Goal: Communication & Community: Answer question/provide support

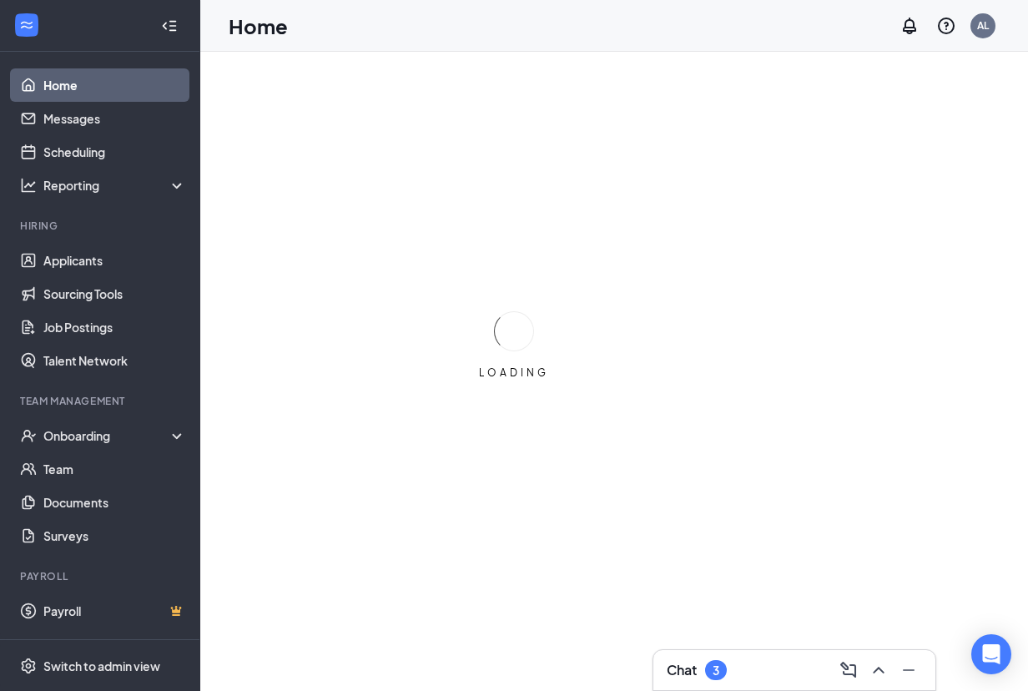
click at [701, 669] on div "Chat 3" at bounding box center [697, 670] width 60 height 20
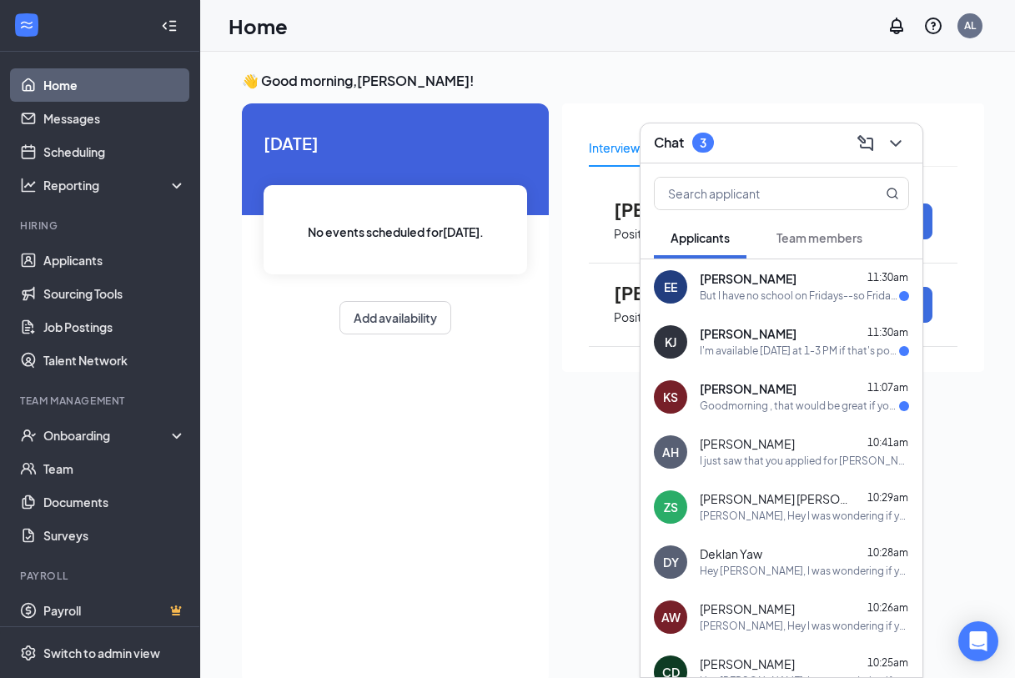
click at [723, 301] on div "But I have no school on Fridays--so Fridays and Saturdays are wide open." at bounding box center [799, 297] width 199 height 14
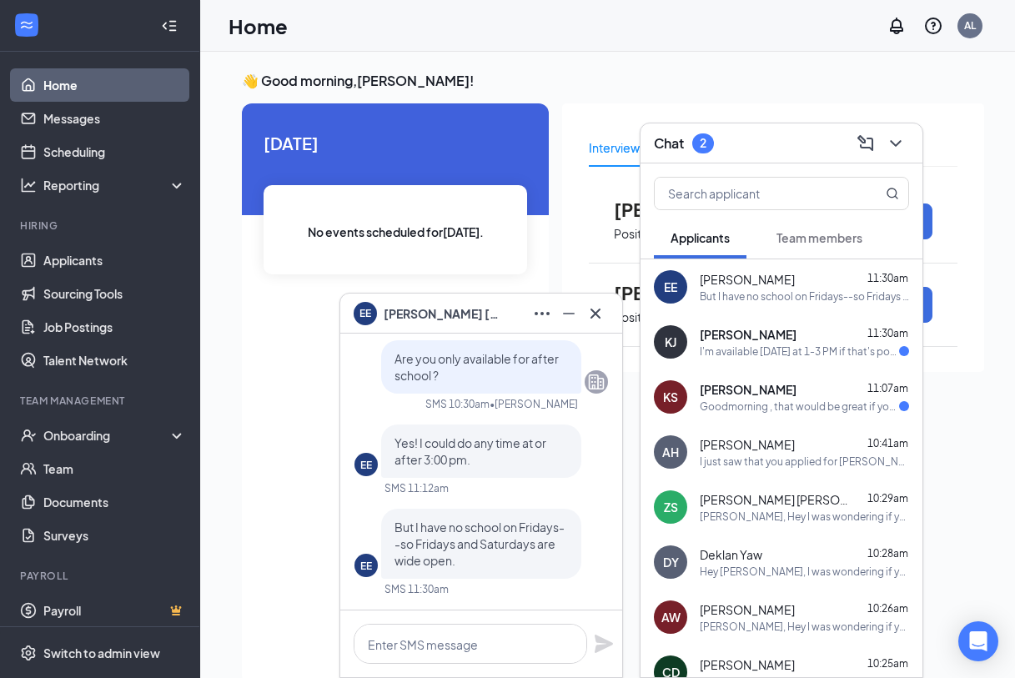
click at [728, 345] on div "I'm available [DATE] at 1-3 PM if that's possible" at bounding box center [799, 352] width 199 height 14
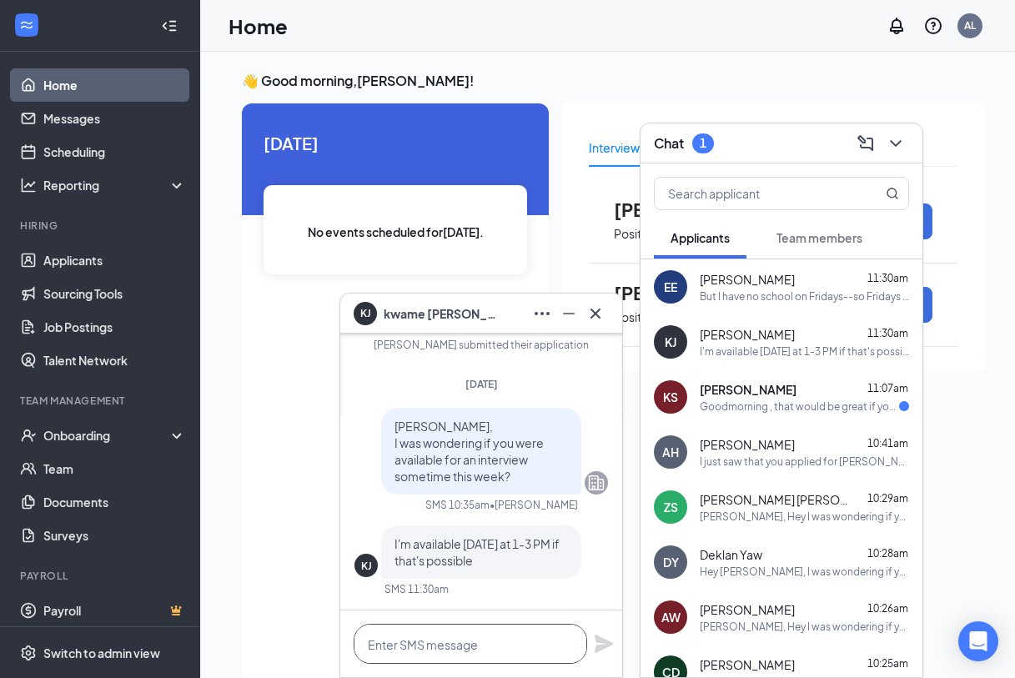
click at [459, 635] on textarea at bounding box center [471, 644] width 234 height 40
type textarea "we can do thurs at 230p"
click at [599, 644] on icon "Plane" at bounding box center [604, 644] width 20 height 20
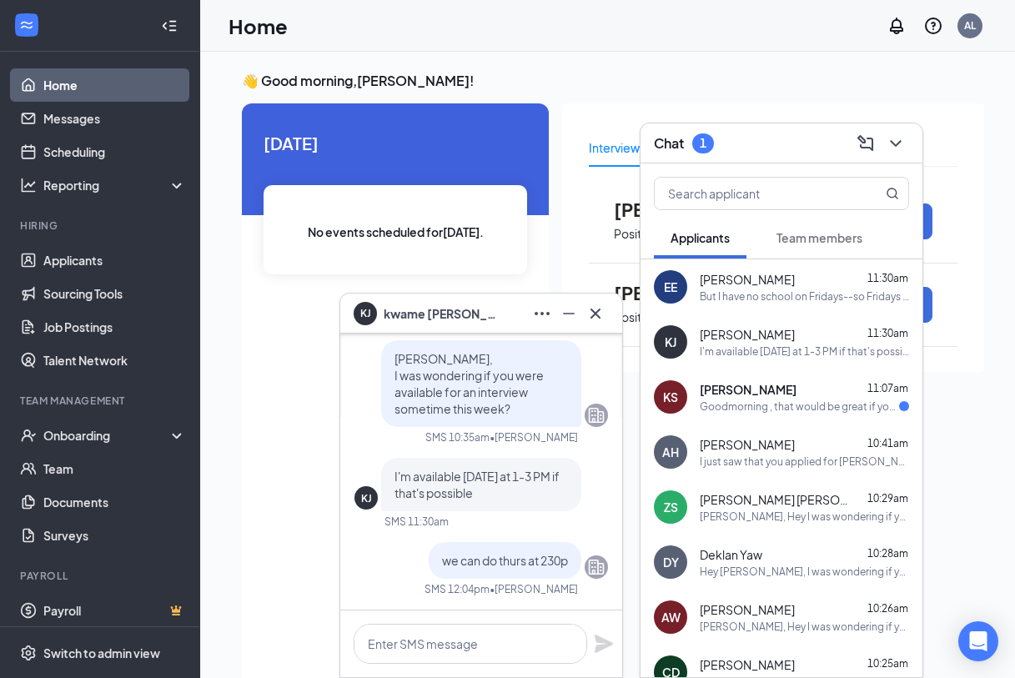
click at [753, 413] on div "Goodmorning , that would be great if you would like to schedule a time for us t…" at bounding box center [799, 407] width 199 height 14
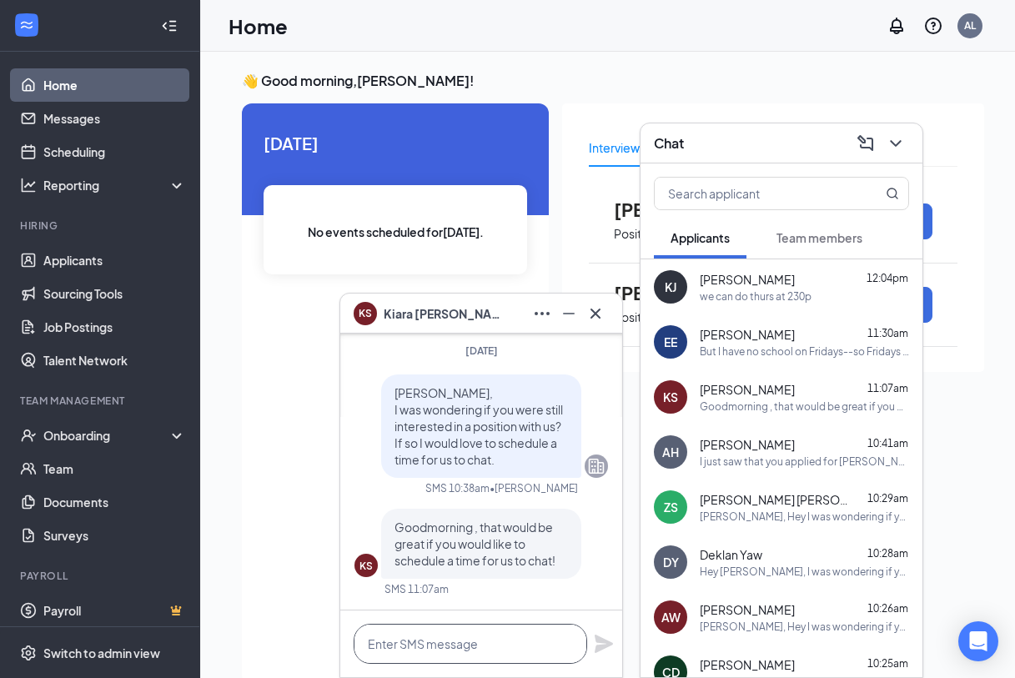
click at [483, 644] on textarea at bounding box center [471, 644] width 234 height 40
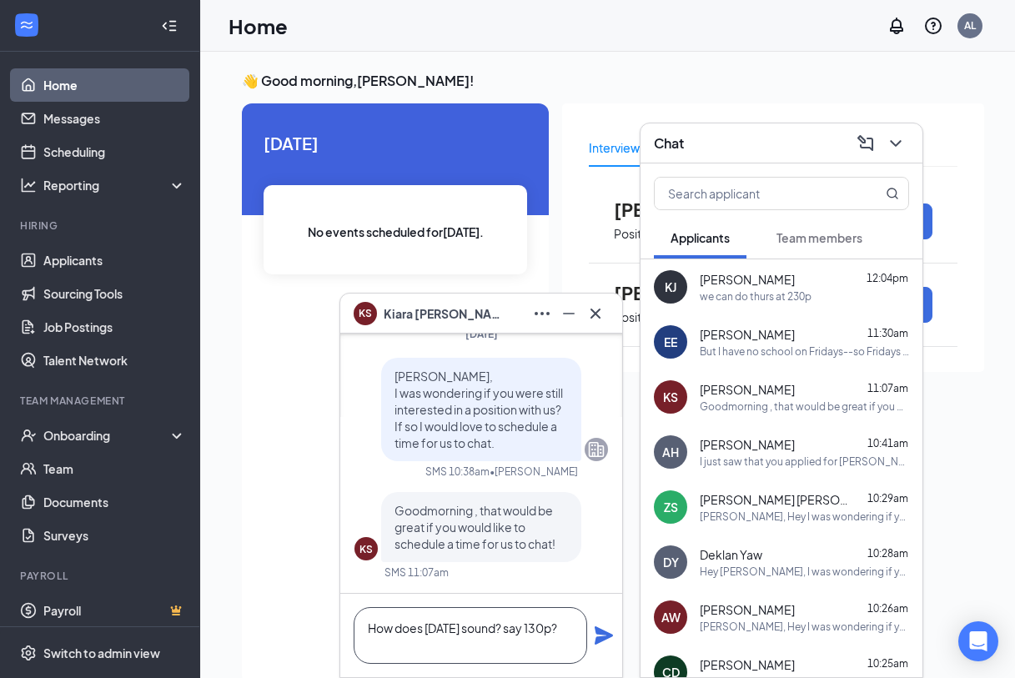
type textarea "How does [DATE] sound? say 130p?"
click at [601, 626] on icon "Plane" at bounding box center [604, 636] width 20 height 20
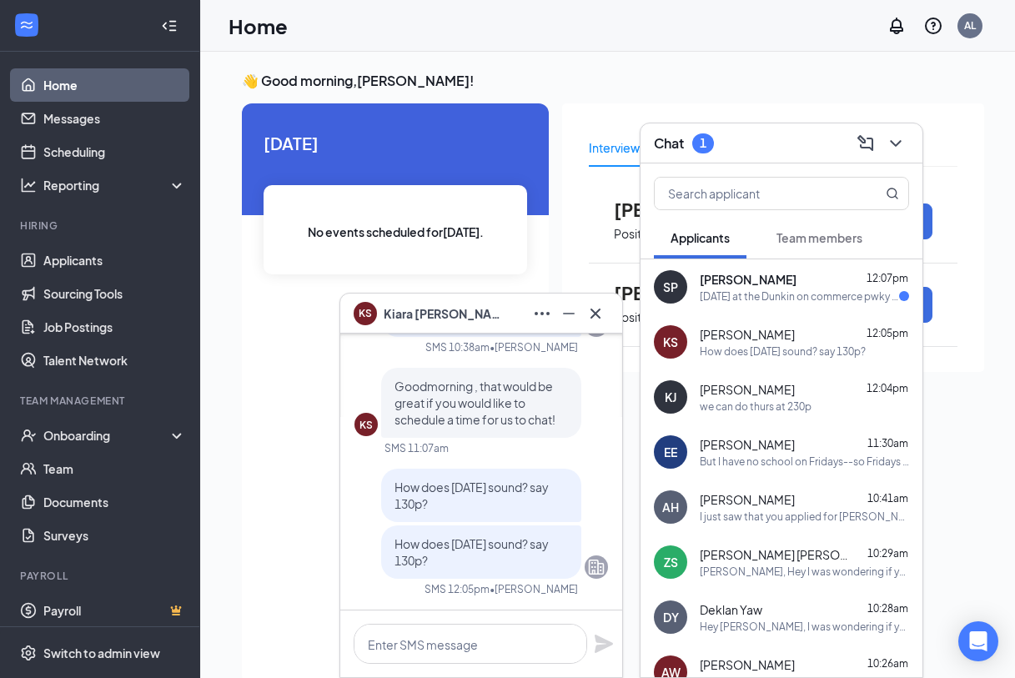
click at [601, 626] on div at bounding box center [481, 644] width 282 height 67
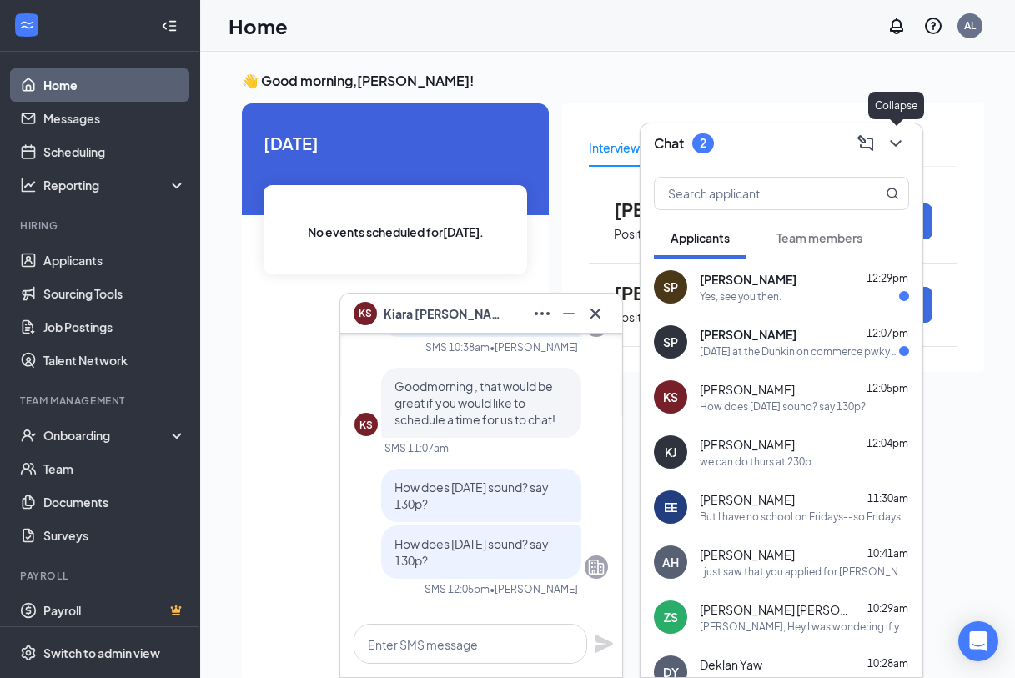
click at [894, 142] on icon "ChevronDown" at bounding box center [895, 143] width 11 height 7
